Goal: Information Seeking & Learning: Learn about a topic

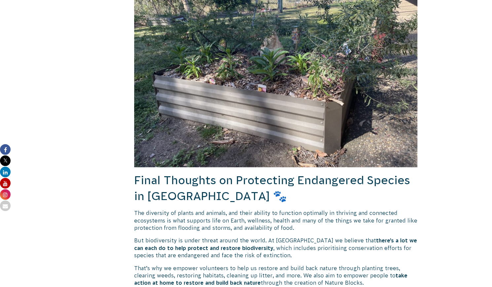
scroll to position [2272, 0]
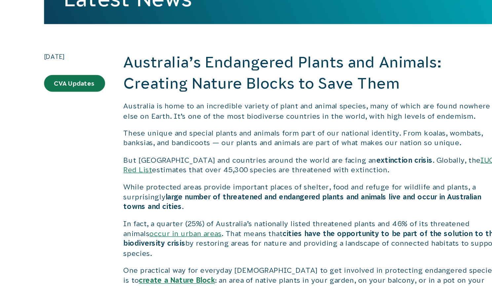
scroll to position [132, 0]
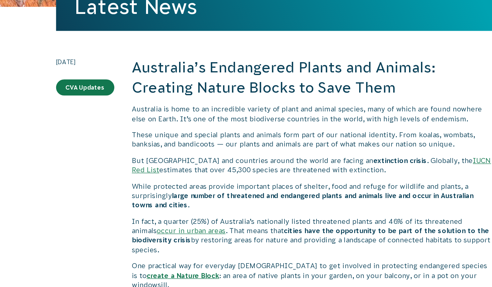
click at [363, 170] on p "While protected areas provide important places of shelter, food and refuge for …" at bounding box center [275, 179] width 283 height 22
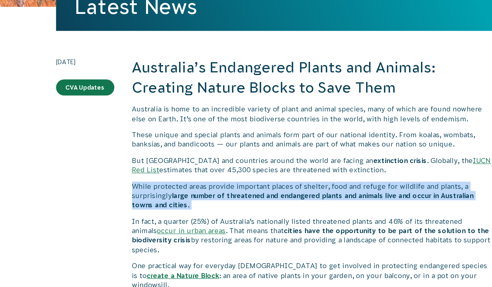
click at [363, 170] on p "While protected areas provide important places of shelter, food and refuge for …" at bounding box center [275, 179] width 283 height 22
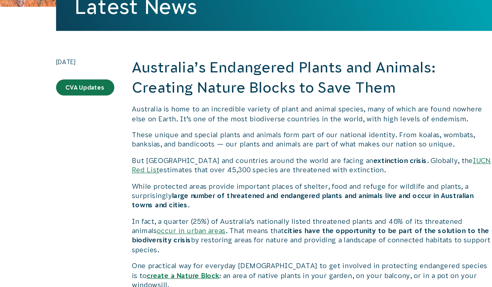
click at [335, 159] on p "But [GEOGRAPHIC_DATA] and countries around the world are facing an extinction c…" at bounding box center [275, 155] width 283 height 15
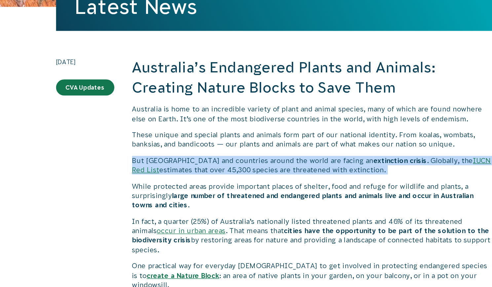
click at [335, 159] on p "But [GEOGRAPHIC_DATA] and countries around the world are facing an extinction c…" at bounding box center [275, 155] width 283 height 15
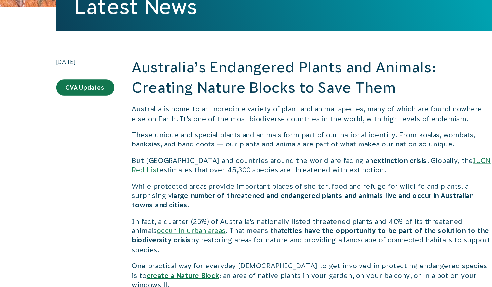
click at [304, 173] on p "While protected areas provide important places of shelter, food and refuge for …" at bounding box center [275, 179] width 283 height 22
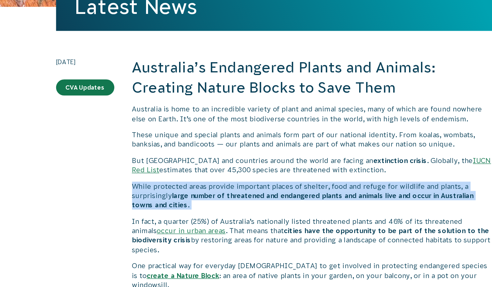
click at [304, 173] on p "While protected areas provide important places of shelter, food and refuge for …" at bounding box center [275, 179] width 283 height 22
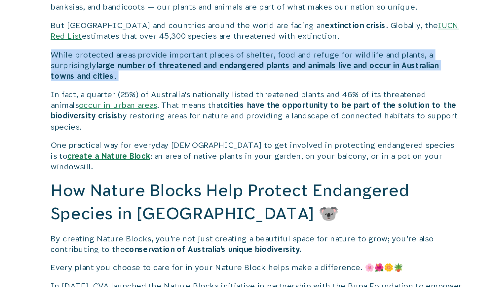
scroll to position [246, 0]
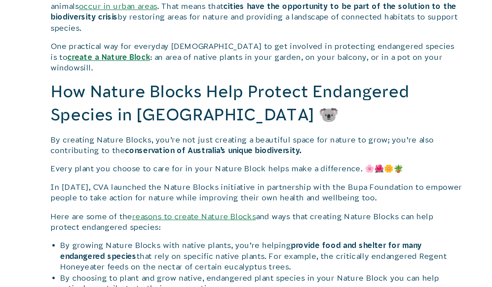
click at [286, 189] on b "conservation of Australia’s unique biodiversity." at bounding box center [245, 192] width 121 height 6
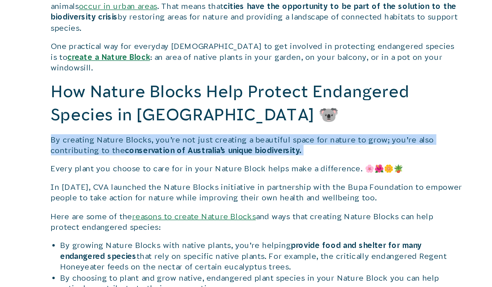
click at [286, 189] on b "conservation of Australia’s unique biodiversity." at bounding box center [245, 192] width 121 height 6
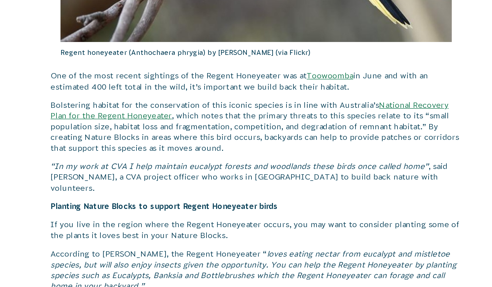
scroll to position [860, 0]
